Goal: Information Seeking & Learning: Understand process/instructions

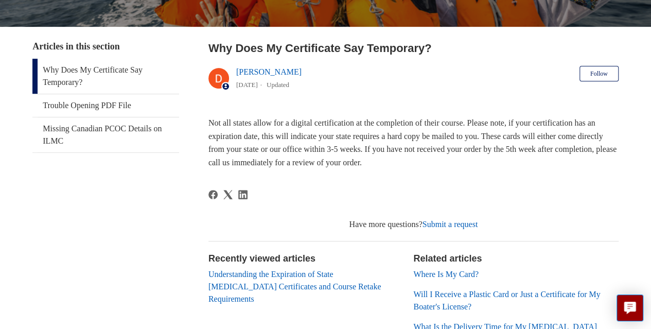
scroll to position [171, 0]
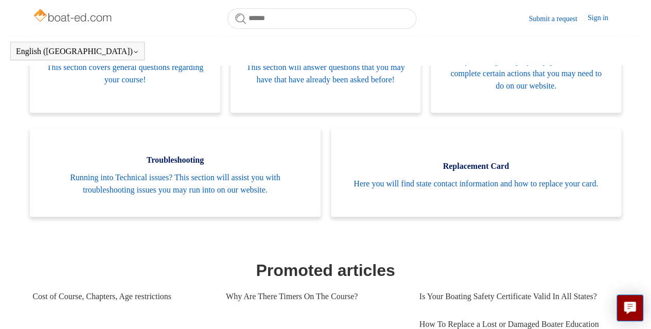
scroll to position [254, 0]
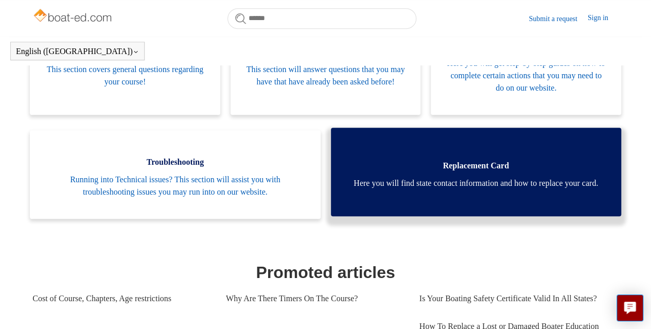
click at [378, 189] on span "Here you will find state contact information and how to replace your card." at bounding box center [475, 183] width 259 height 12
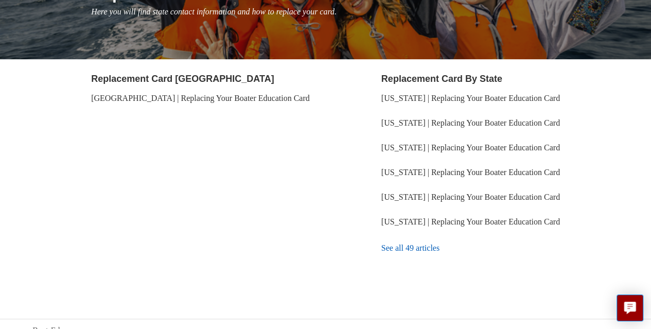
scroll to position [166, 0]
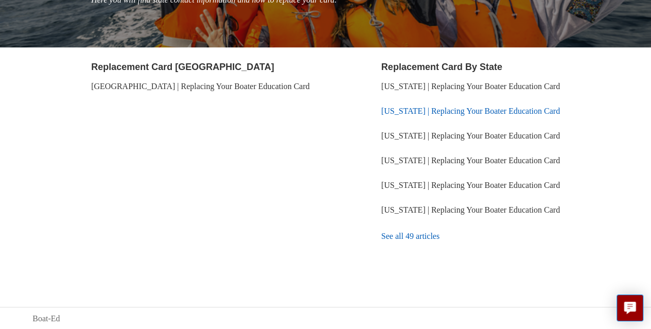
click at [404, 113] on link "Wisconsin | Replacing Your Boater Education Card" at bounding box center [470, 110] width 178 height 9
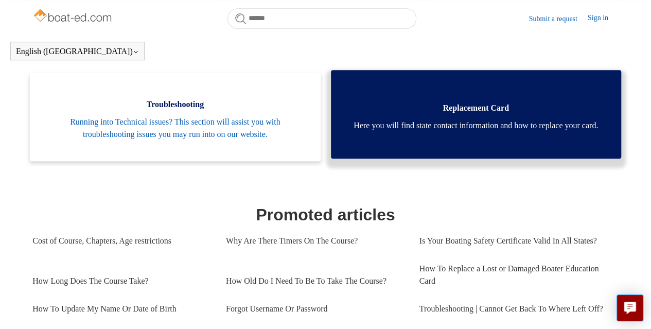
scroll to position [307, 0]
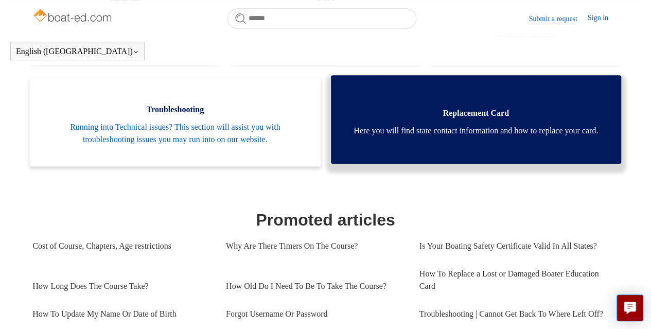
click at [423, 124] on span "Here you will find state contact information and how to replace your card." at bounding box center [475, 130] width 259 height 12
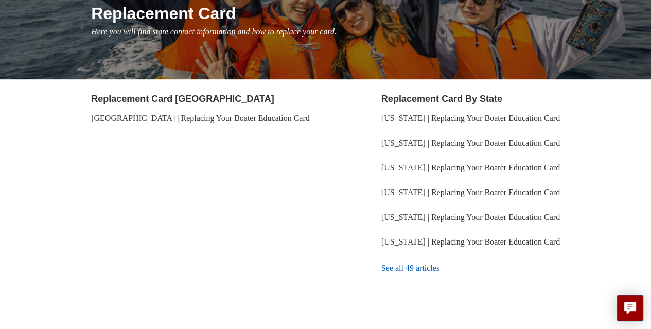
scroll to position [135, 0]
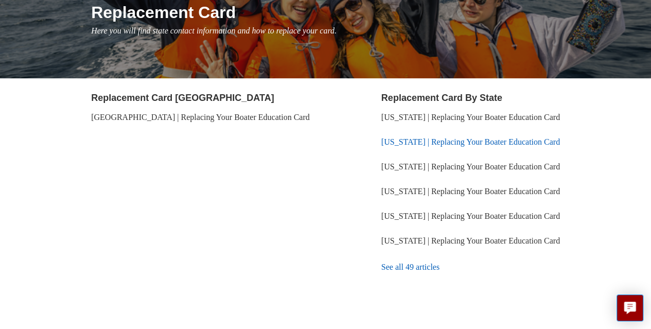
click at [405, 140] on link "Wisconsin | Replacing Your Boater Education Card" at bounding box center [470, 141] width 178 height 9
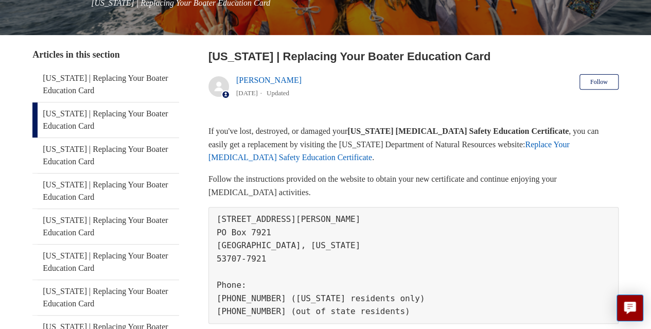
scroll to position [169, 0]
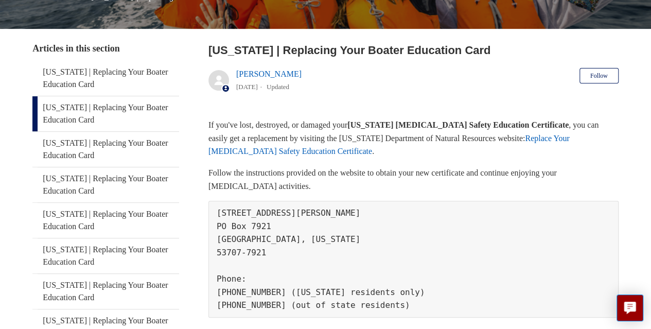
click at [533, 139] on link "Replace Your Boating Safety Education Certificate" at bounding box center [388, 145] width 361 height 22
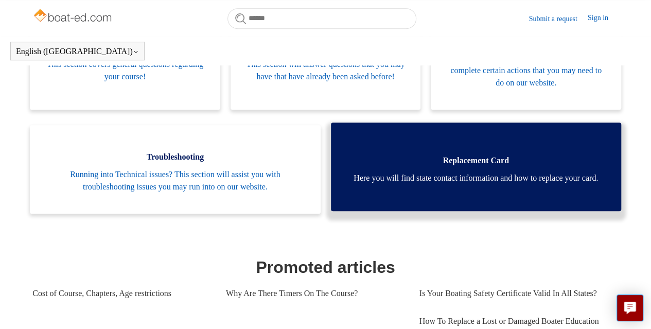
scroll to position [258, 0]
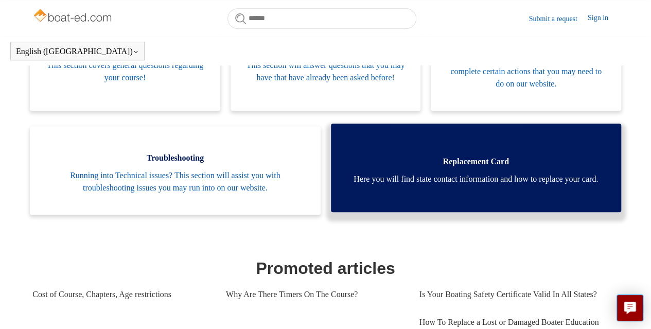
click at [438, 177] on span "Here you will find state contact information and how to replace your card." at bounding box center [475, 179] width 259 height 12
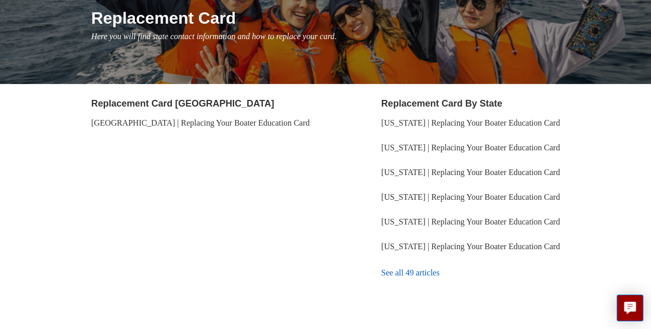
scroll to position [149, 0]
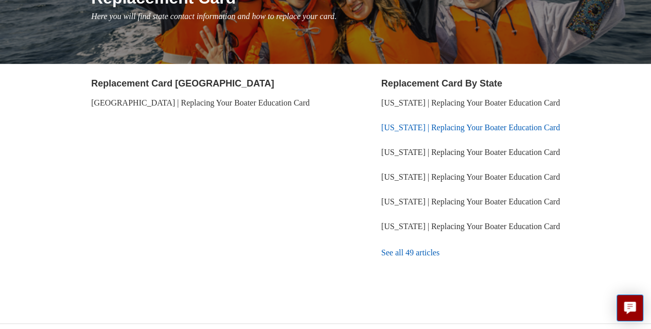
click at [407, 126] on link "[US_STATE] | Replacing Your Boater Education Card" at bounding box center [470, 127] width 178 height 9
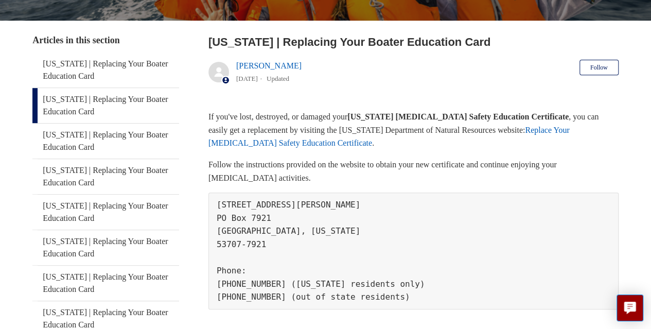
scroll to position [177, 0]
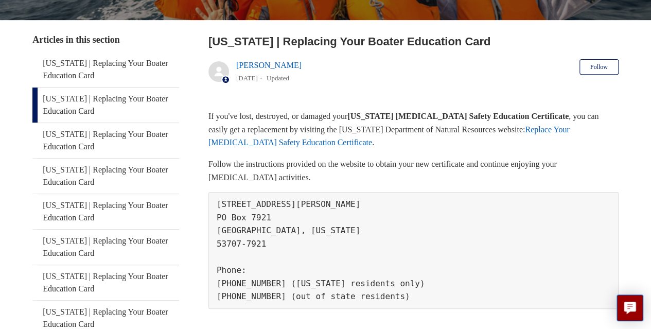
click at [290, 144] on link "Replace Your [MEDICAL_DATA] Safety Education Certificate" at bounding box center [388, 136] width 361 height 22
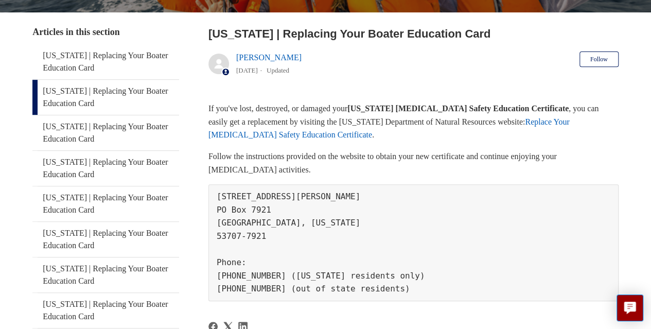
scroll to position [189, 0]
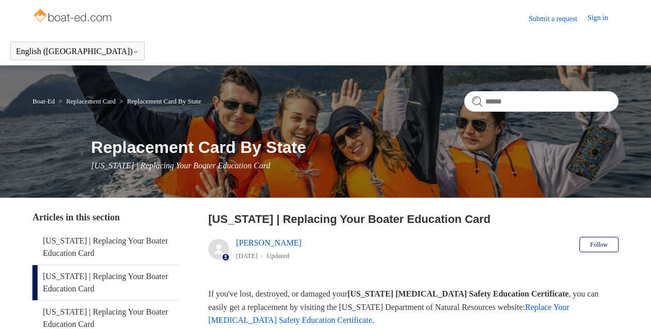
scroll to position [189, 0]
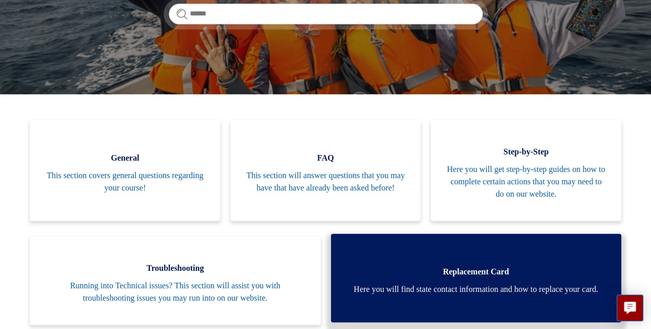
scroll to position [177, 0]
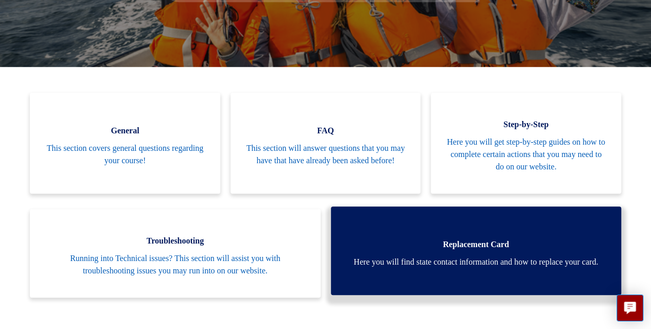
click at [434, 239] on span "Replacement Card" at bounding box center [475, 244] width 259 height 12
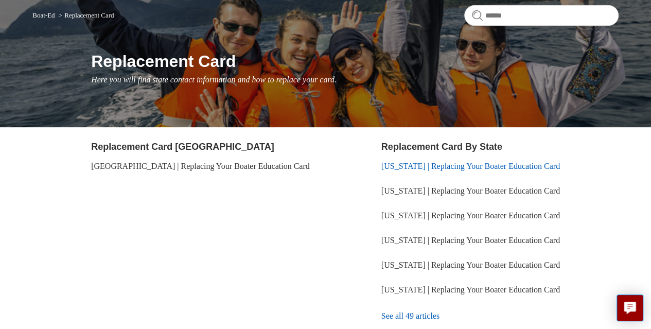
scroll to position [86, 0]
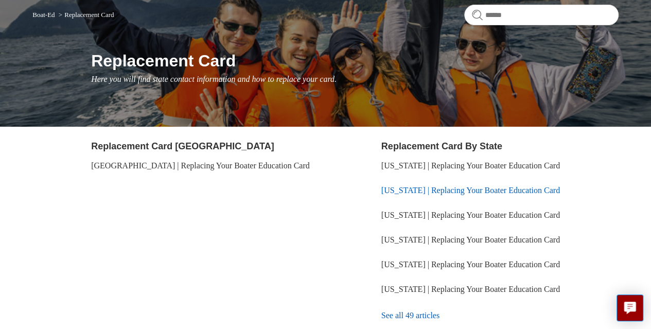
click at [405, 191] on link "[US_STATE] | Replacing Your Boater Education Card" at bounding box center [470, 190] width 178 height 9
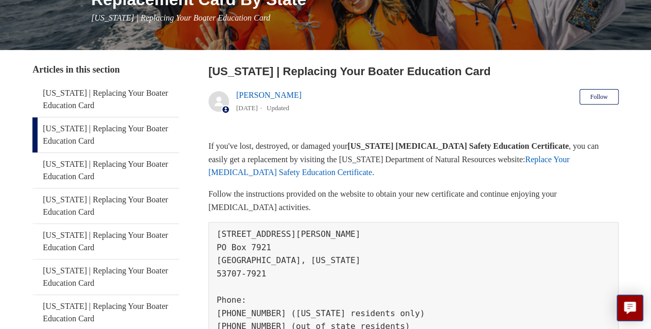
scroll to position [183, 0]
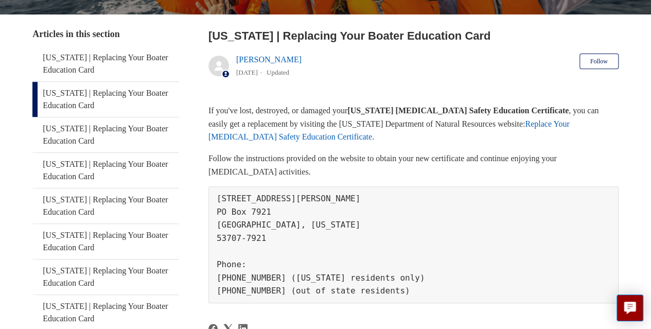
click at [545, 124] on link "Replace Your [MEDICAL_DATA] Safety Education Certificate" at bounding box center [388, 130] width 361 height 22
